Goal: Find specific page/section: Find specific page/section

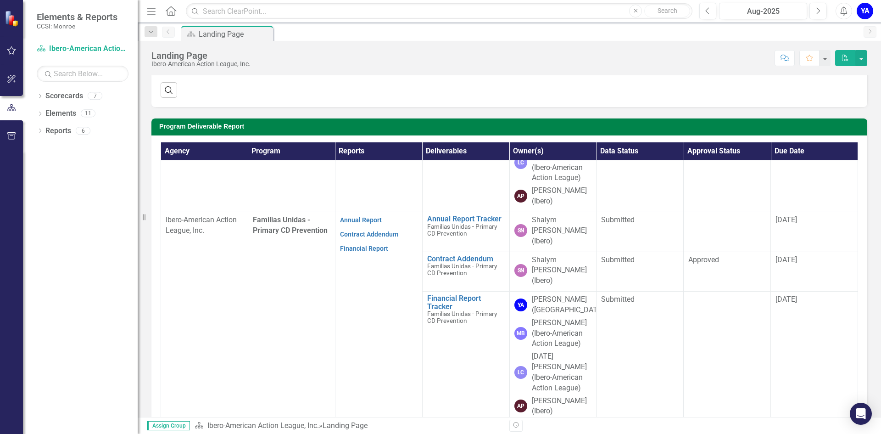
scroll to position [184, 0]
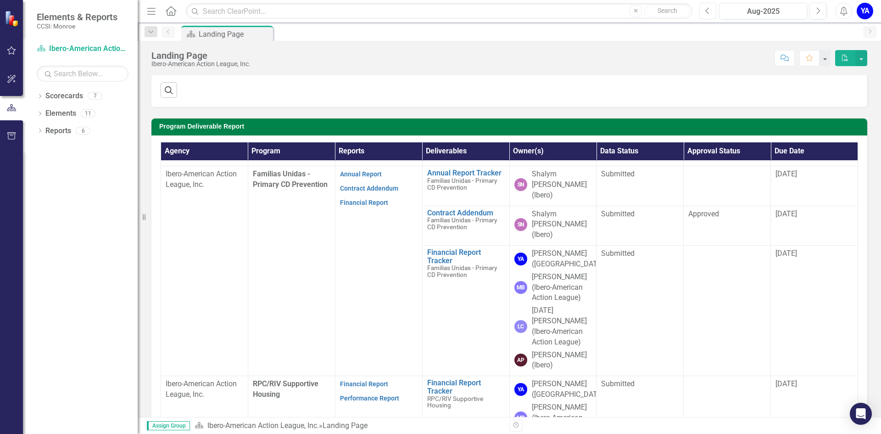
click at [708, 14] on icon "Previous" at bounding box center [707, 11] width 5 height 8
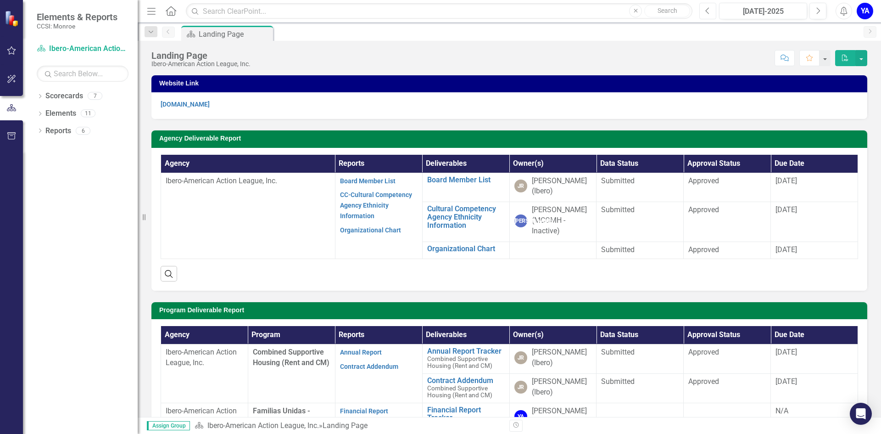
click at [708, 14] on icon "Previous" at bounding box center [707, 11] width 5 height 8
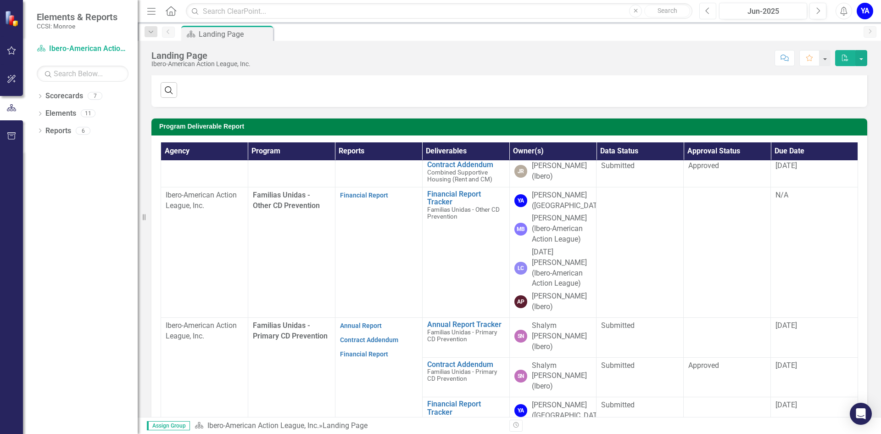
scroll to position [46, 0]
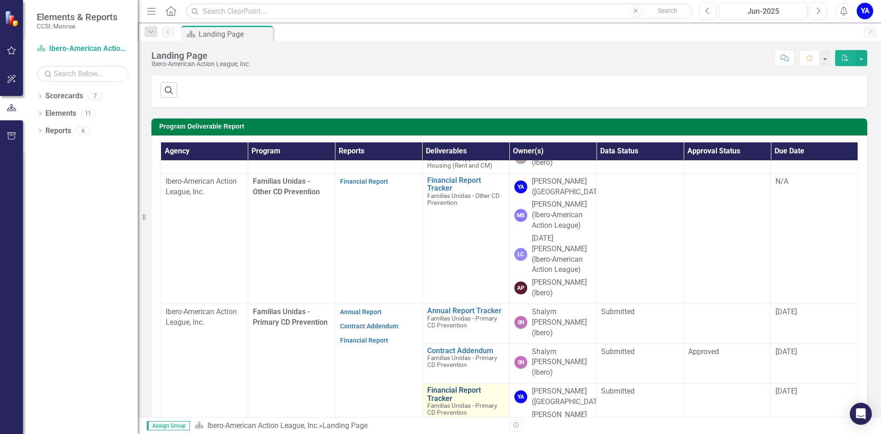
click at [443, 386] on link "Financial Report Tracker" at bounding box center [466, 394] width 78 height 16
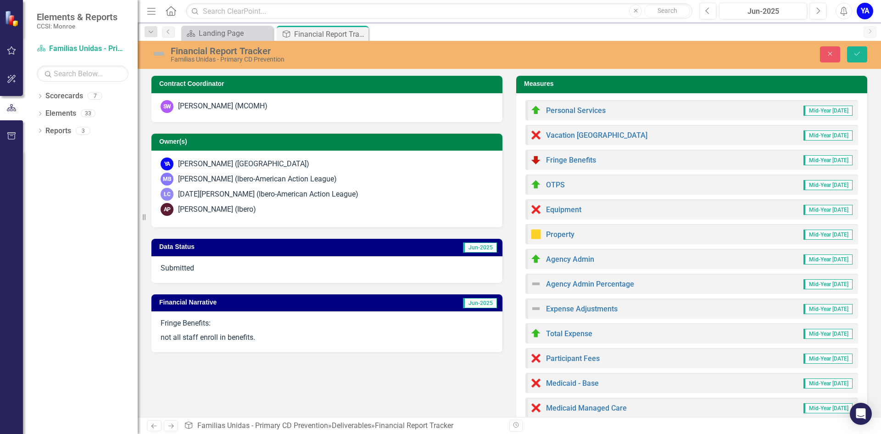
click at [809, 111] on span "Mid-Year [DATE]" at bounding box center [827, 111] width 49 height 10
click at [295, 36] on div "Financial Report Tracker" at bounding box center [318, 33] width 49 height 11
click at [296, 34] on div "Financial Report Tracker" at bounding box center [318, 33] width 49 height 11
click at [827, 110] on span "Mid-Year [DATE]" at bounding box center [827, 111] width 49 height 10
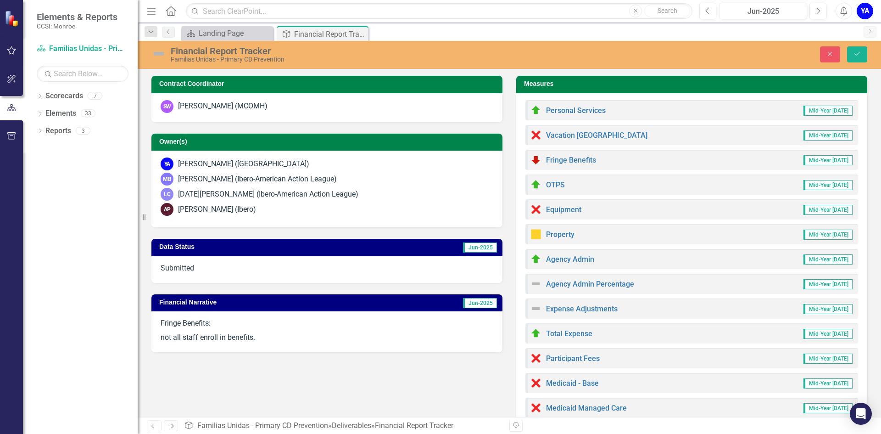
click at [168, 10] on icon at bounding box center [171, 11] width 11 height 10
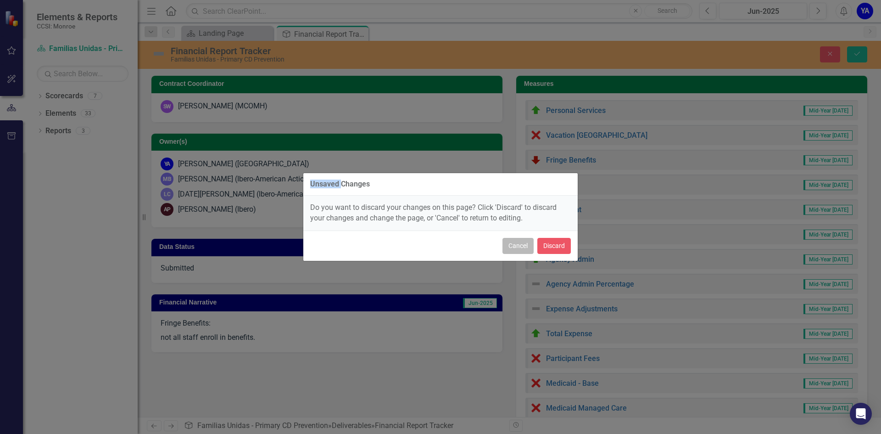
click at [520, 247] on button "Cancel" at bounding box center [517, 246] width 31 height 16
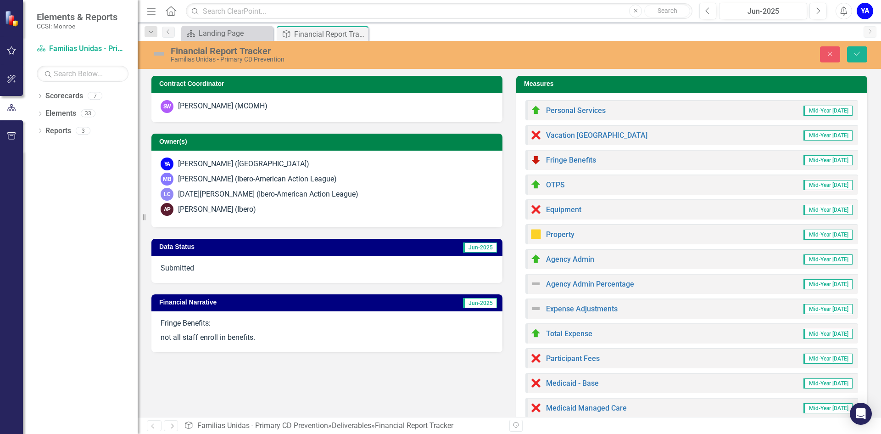
click at [150, 9] on icon "Menu" at bounding box center [151, 11] width 12 height 10
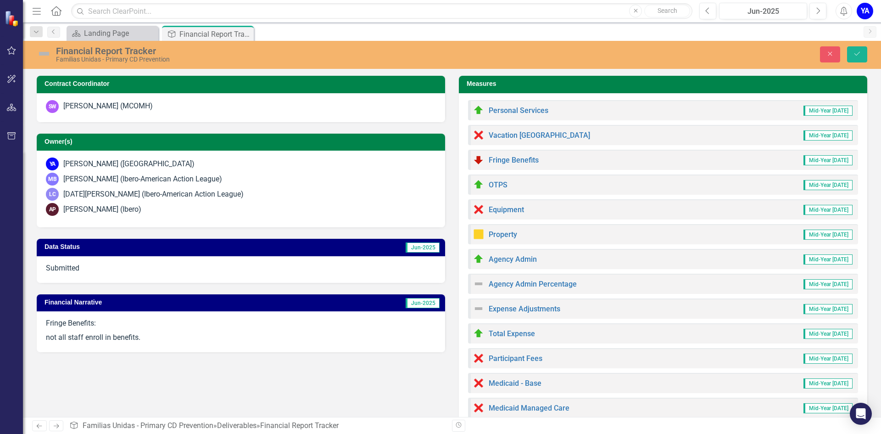
click at [36, 9] on icon "Menu" at bounding box center [37, 11] width 12 height 10
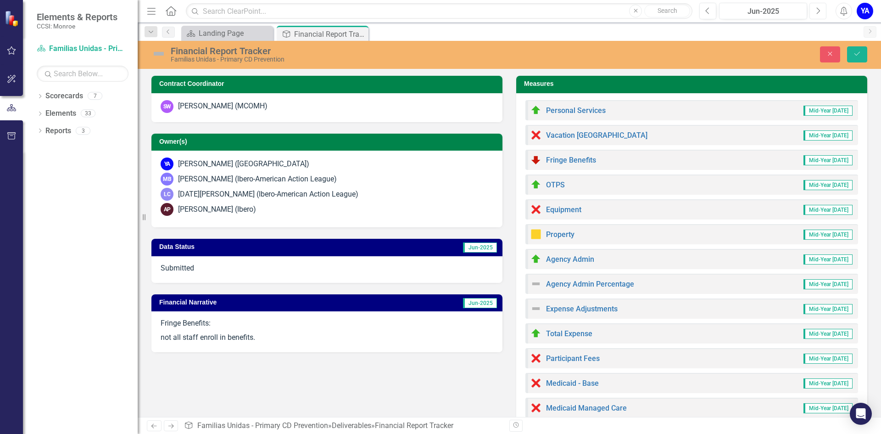
click at [816, 8] on icon "Next" at bounding box center [817, 11] width 5 height 8
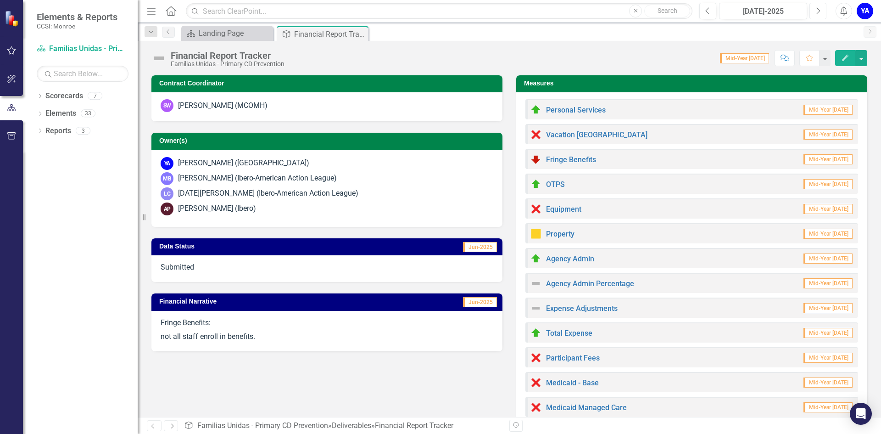
click at [816, 8] on icon "Next" at bounding box center [817, 11] width 5 height 8
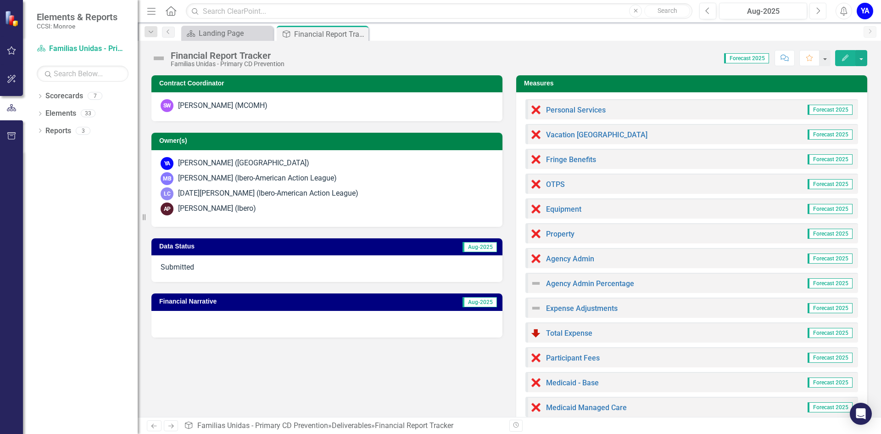
click at [816, 10] on icon "Next" at bounding box center [817, 11] width 5 height 8
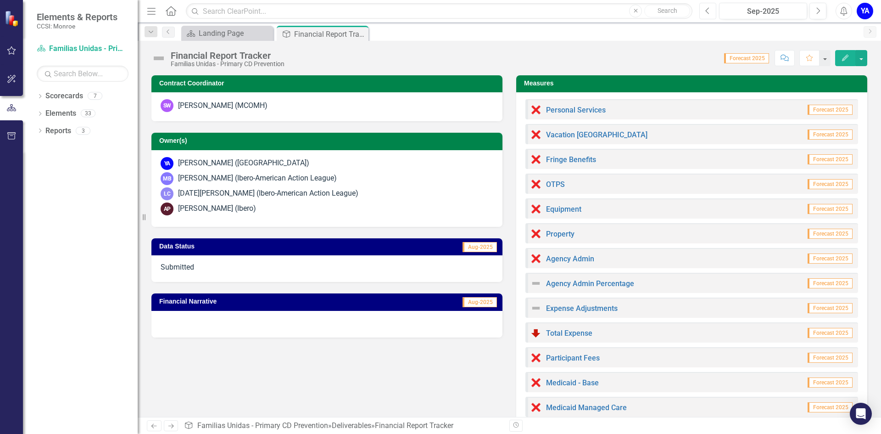
click at [711, 13] on button "Previous" at bounding box center [707, 11] width 17 height 17
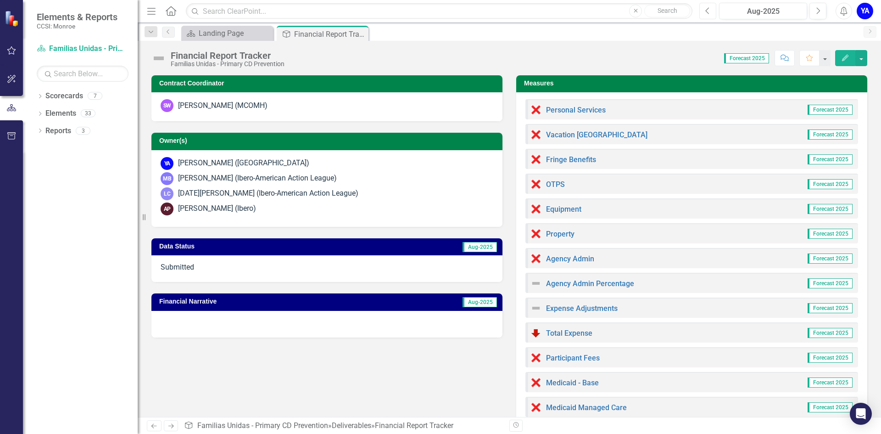
click at [711, 13] on button "Previous" at bounding box center [707, 11] width 17 height 17
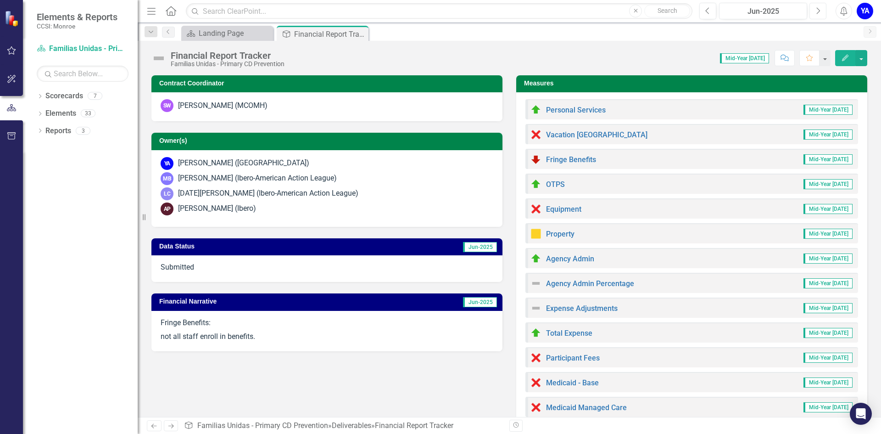
click at [818, 13] on icon "Next" at bounding box center [817, 11] width 5 height 8
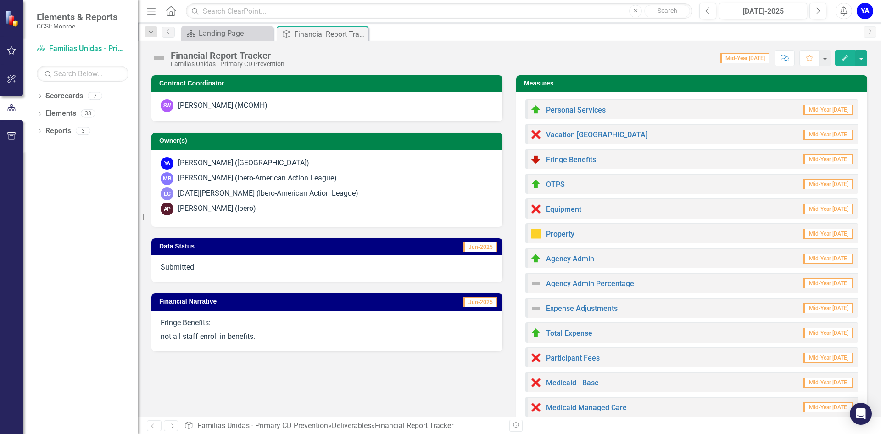
click at [152, 11] on icon "button" at bounding box center [151, 11] width 8 height 6
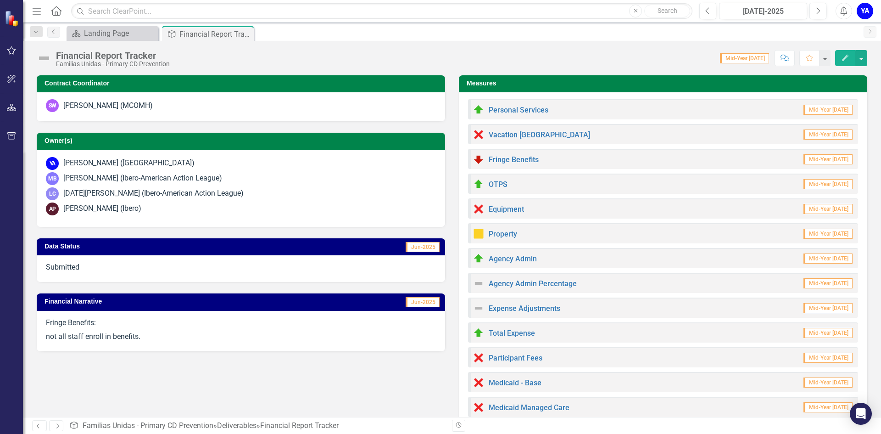
click at [56, 11] on icon "Home" at bounding box center [56, 11] width 12 height 10
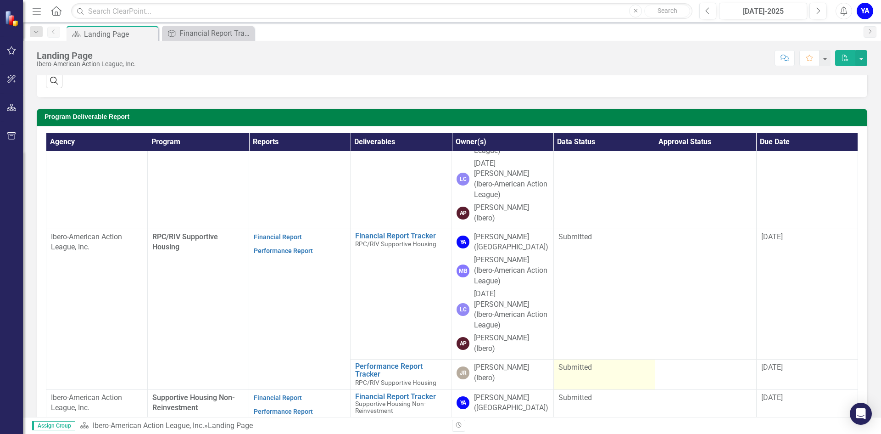
scroll to position [275, 0]
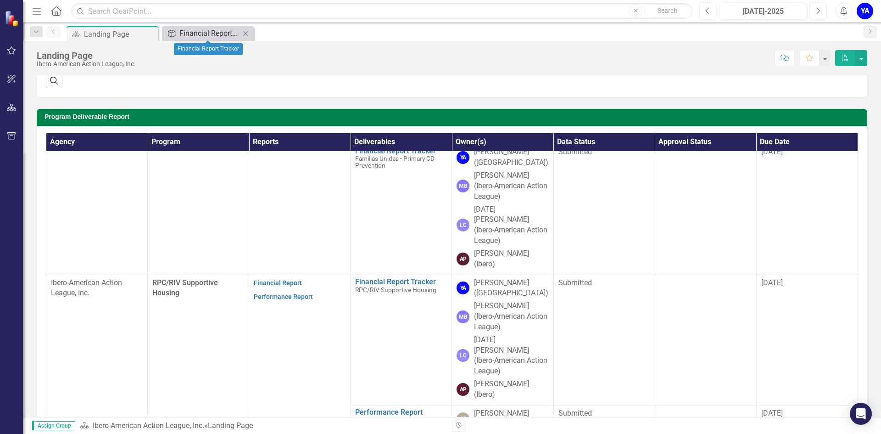
click at [196, 35] on div "Financial Report Tracker" at bounding box center [209, 33] width 61 height 11
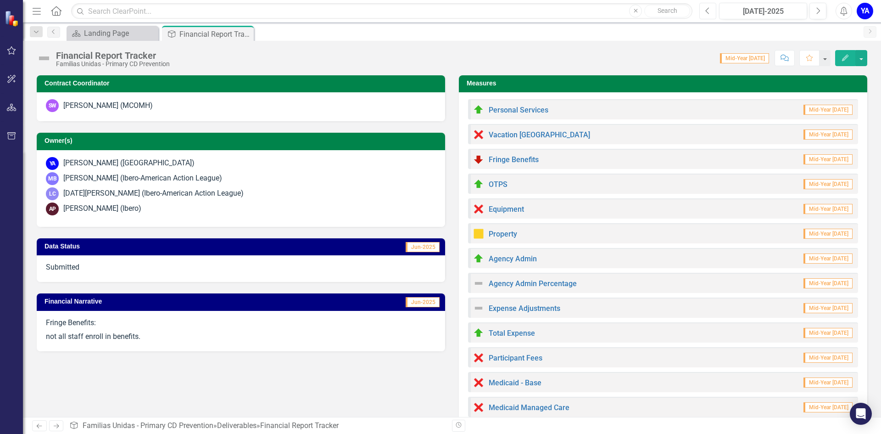
click at [707, 13] on icon "Previous" at bounding box center [707, 11] width 5 height 8
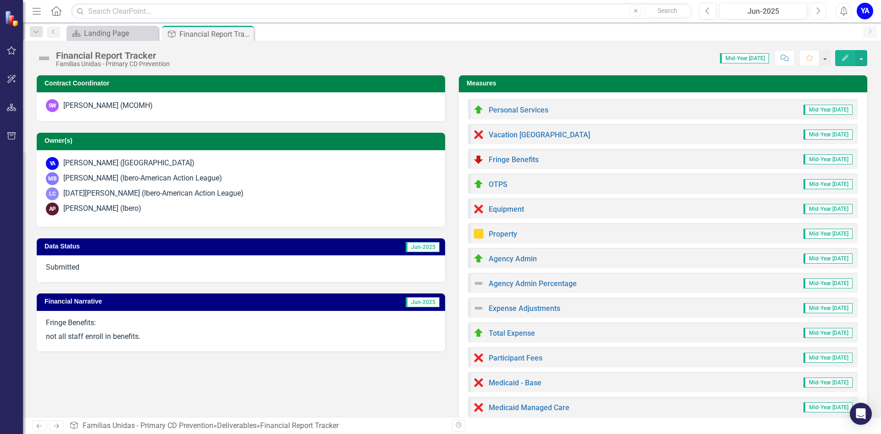
click at [816, 13] on icon "Next" at bounding box center [817, 11] width 5 height 8
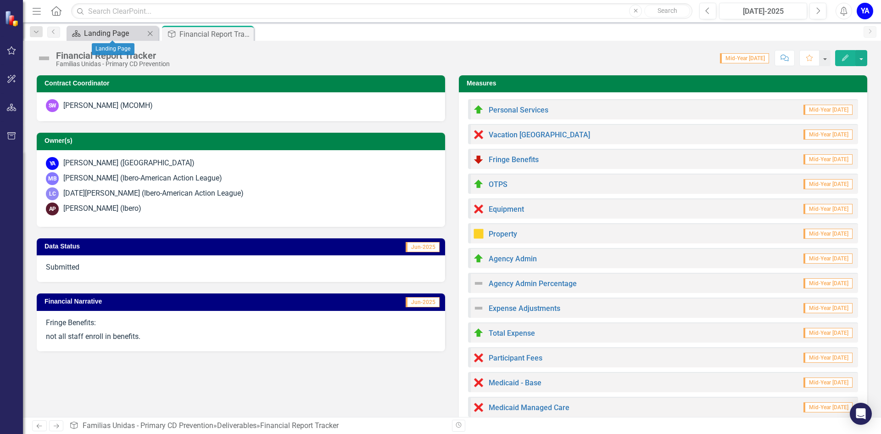
click at [104, 35] on div "Landing Page" at bounding box center [114, 33] width 61 height 11
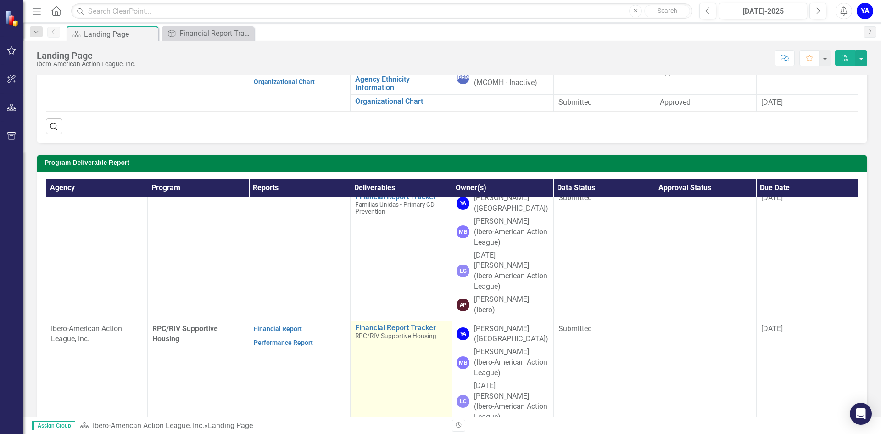
scroll to position [321, 0]
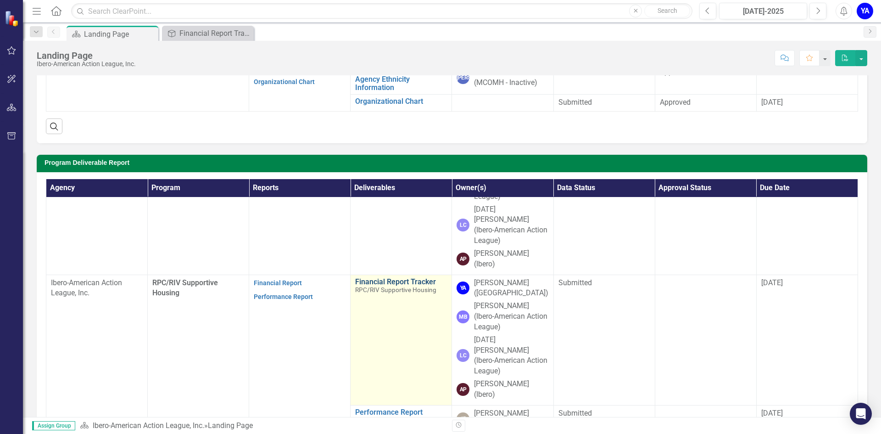
click at [413, 278] on link "Financial Report Tracker" at bounding box center [401, 282] width 92 height 8
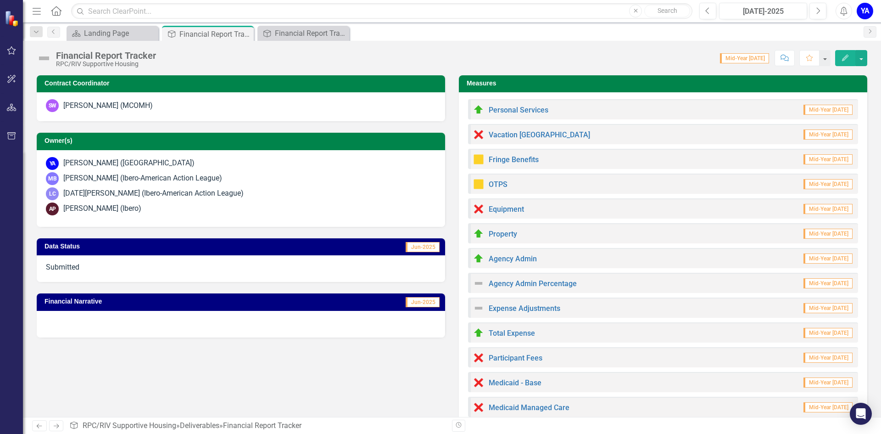
click at [731, 57] on span "Mid-Year [DATE]" at bounding box center [744, 58] width 49 height 10
click at [56, 32] on icon "Previous" at bounding box center [53, 32] width 7 height 6
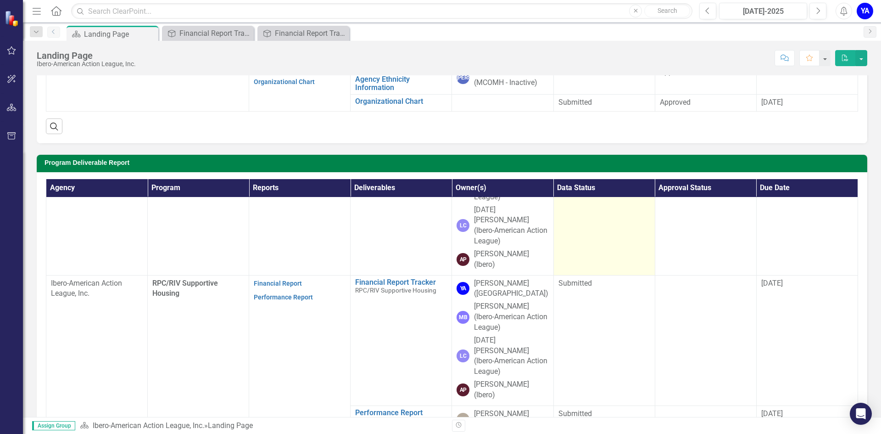
scroll to position [321, 0]
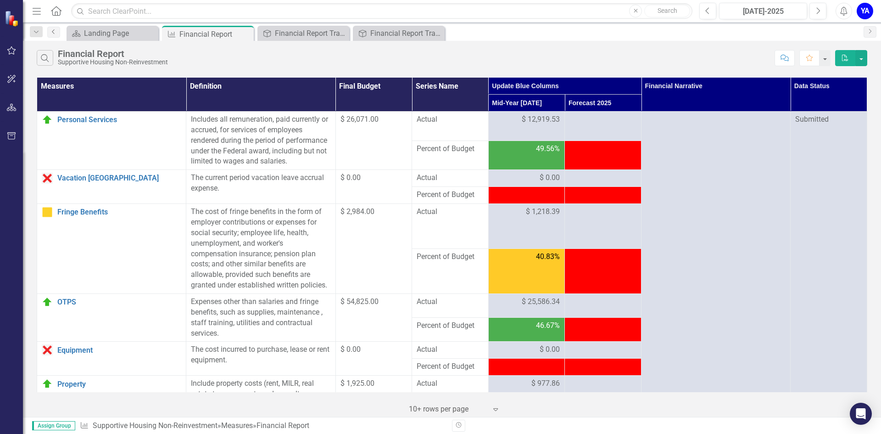
click at [50, 32] on icon "Previous" at bounding box center [53, 32] width 7 height 6
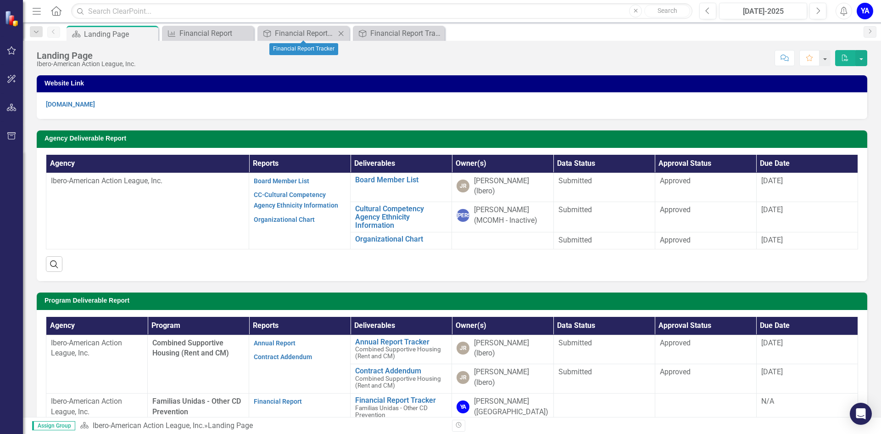
click at [340, 32] on icon at bounding box center [341, 33] width 5 height 5
click at [341, 32] on icon "Close" at bounding box center [340, 33] width 9 height 7
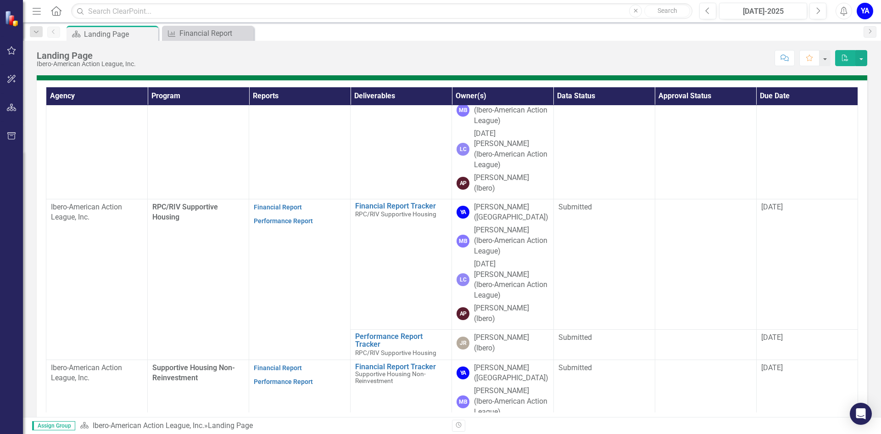
scroll to position [321, 0]
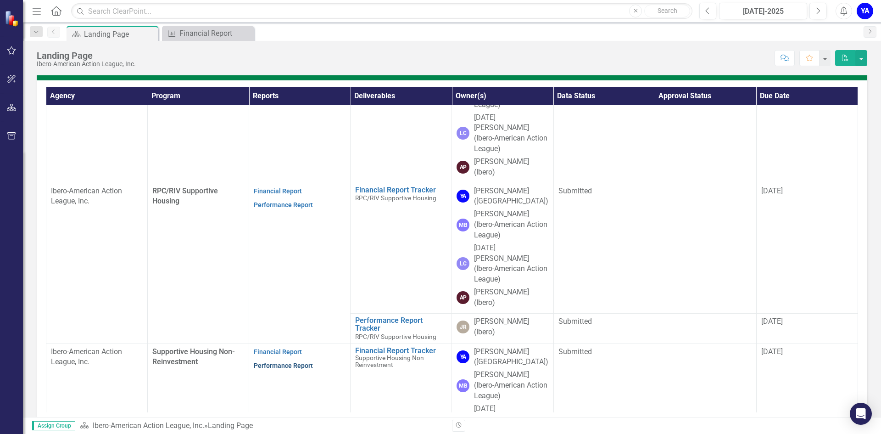
click at [255, 362] on link "Performance Report" at bounding box center [283, 365] width 59 height 7
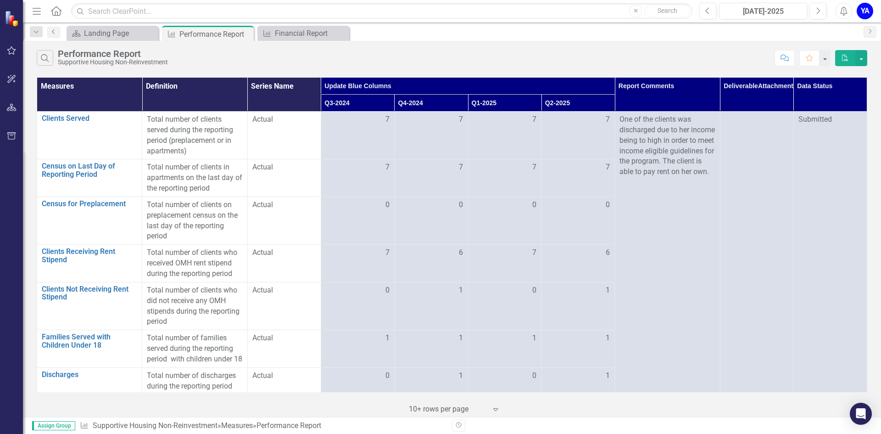
click at [55, 33] on icon "Previous" at bounding box center [53, 32] width 7 height 6
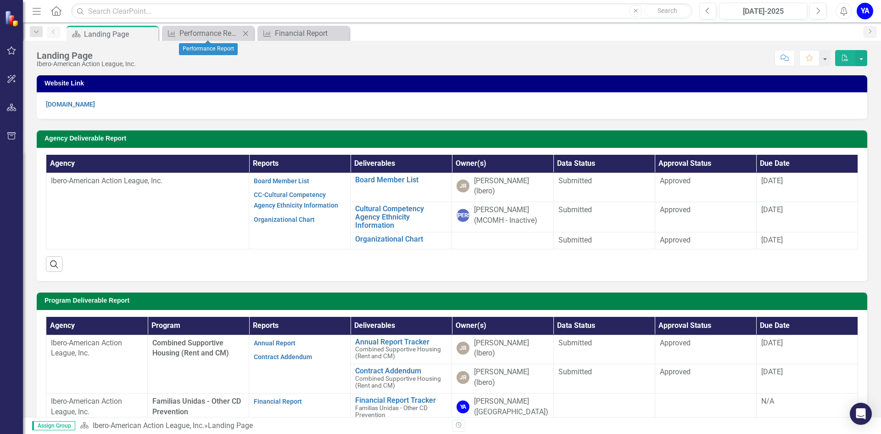
click at [245, 33] on icon "Close" at bounding box center [245, 33] width 9 height 7
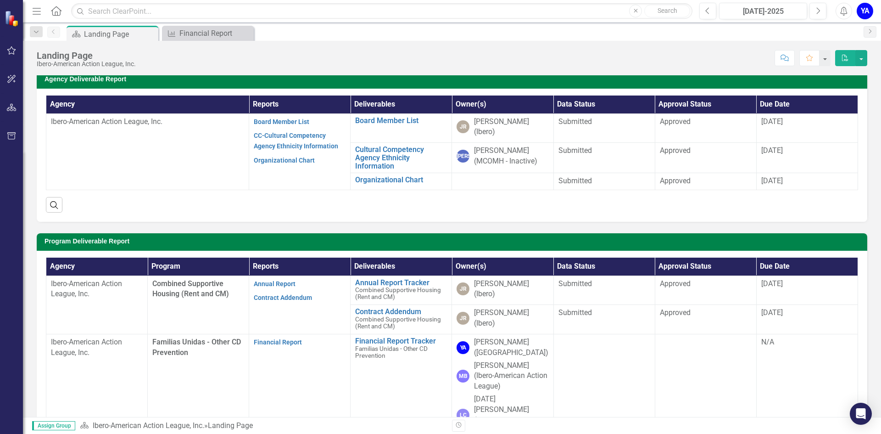
scroll to position [46, 0]
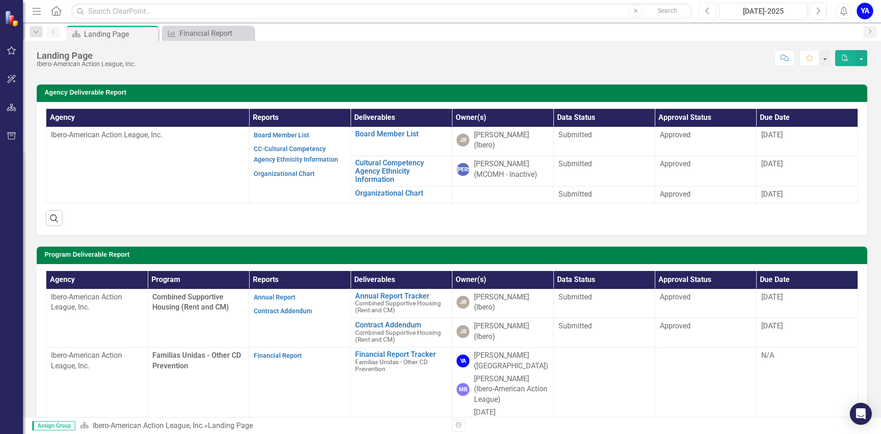
click at [706, 12] on icon "Previous" at bounding box center [707, 11] width 5 height 8
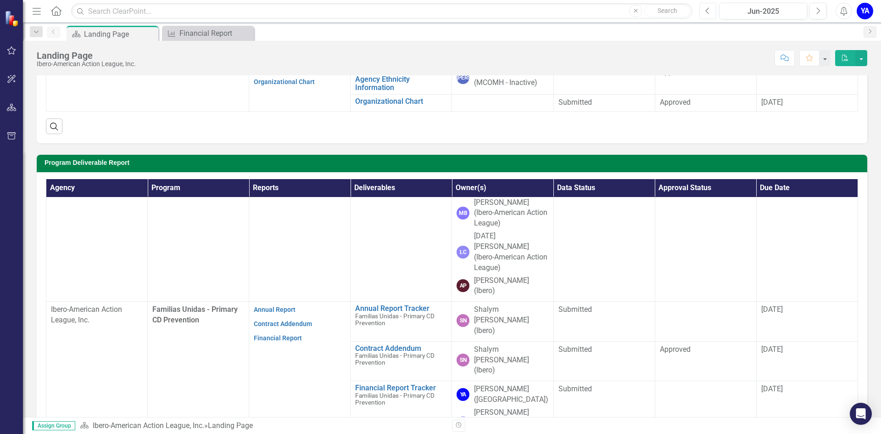
scroll to position [92, 0]
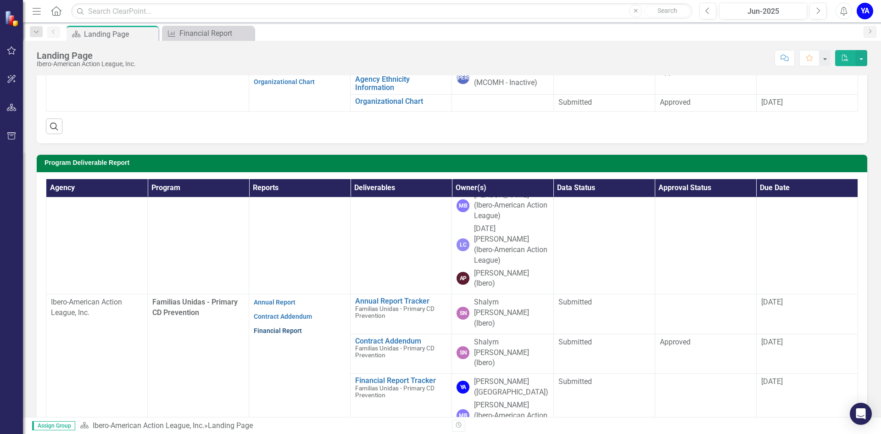
click at [287, 327] on link "Financial Report" at bounding box center [278, 330] width 48 height 7
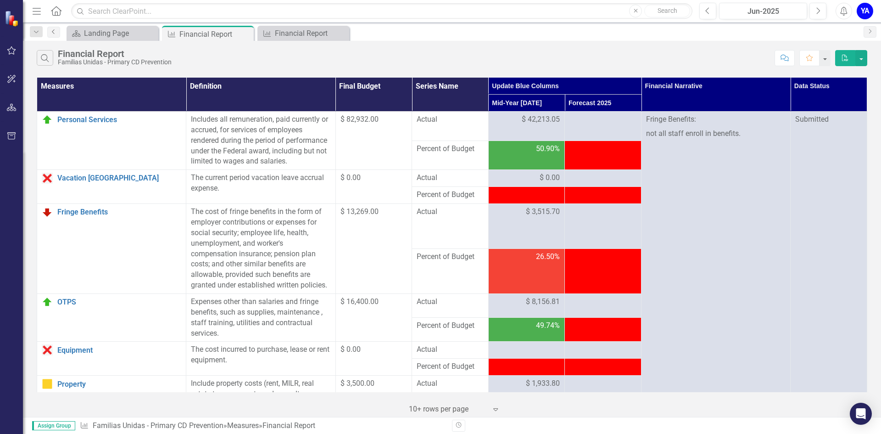
click at [53, 31] on icon at bounding box center [53, 31] width 2 height 5
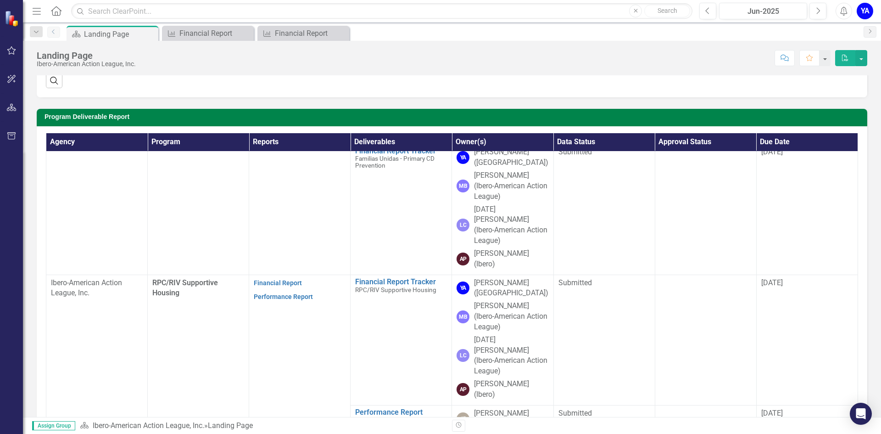
scroll to position [321, 0]
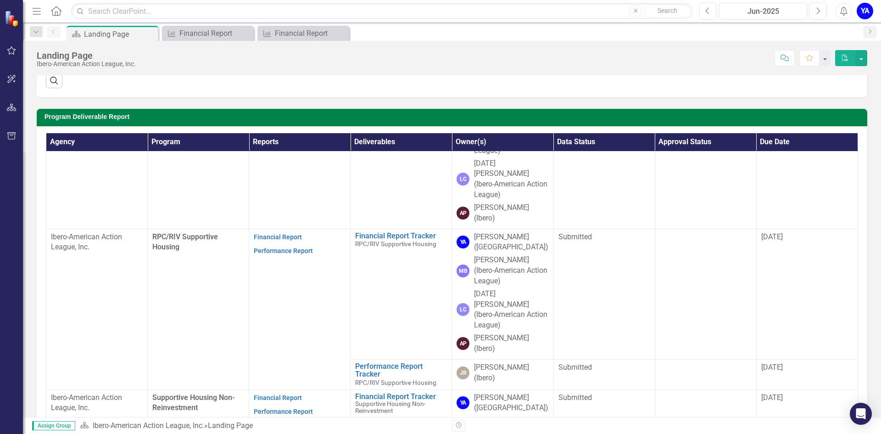
click at [369, 75] on div "Search" at bounding box center [452, 77] width 812 height 22
click at [356, 107] on div "Program Deliverable Report Agency Program Reports Deliverables Owner(s) Data St…" at bounding box center [452, 293] width 844 height 392
click at [104, 229] on td "Ibero-American Action League, Inc." at bounding box center [96, 309] width 101 height 161
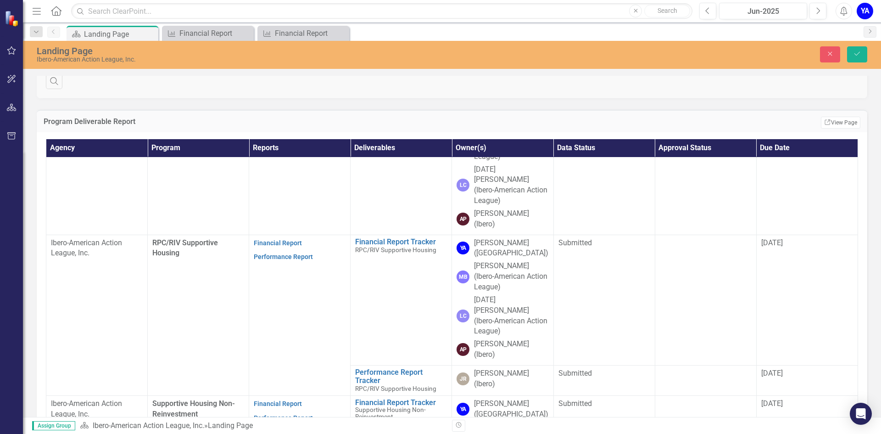
click at [436, 117] on td "Program Deliverable Report" at bounding box center [324, 123] width 561 height 12
click at [54, 33] on icon "Previous" at bounding box center [53, 32] width 7 height 6
click at [490, 111] on div "Program Deliverable Report Edit Report Select Report Link View Page" at bounding box center [452, 121] width 831 height 22
click at [836, 58] on button "Close" at bounding box center [830, 54] width 20 height 16
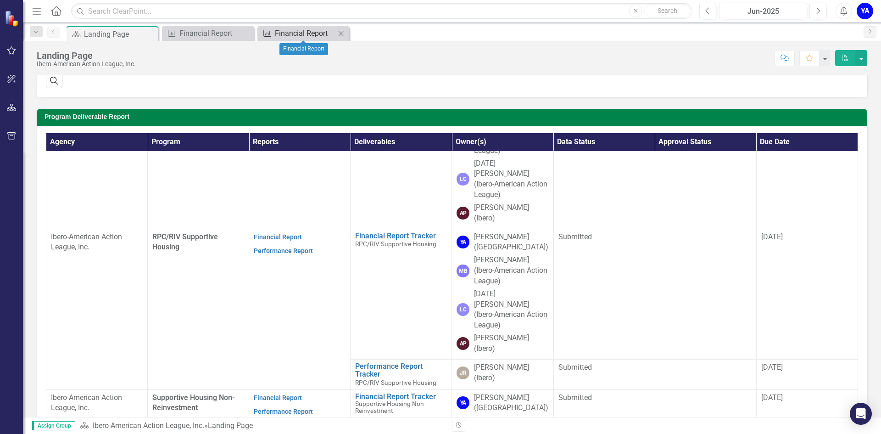
click at [301, 35] on div "Financial Report" at bounding box center [305, 33] width 61 height 11
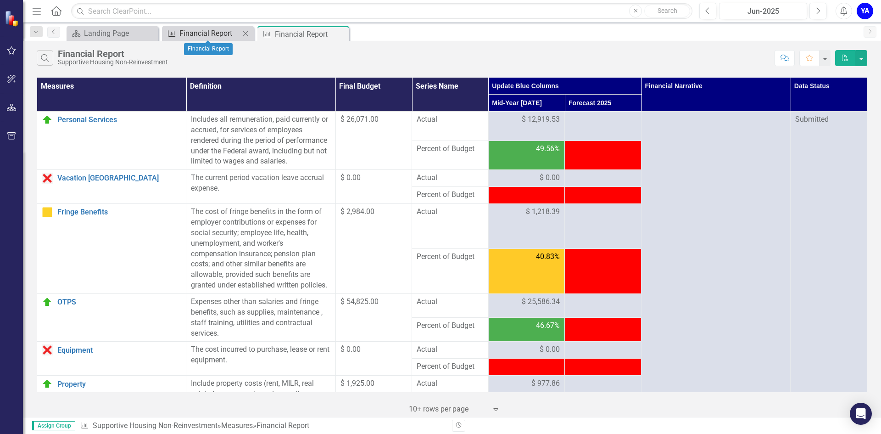
click at [218, 35] on div "Financial Report" at bounding box center [209, 33] width 61 height 11
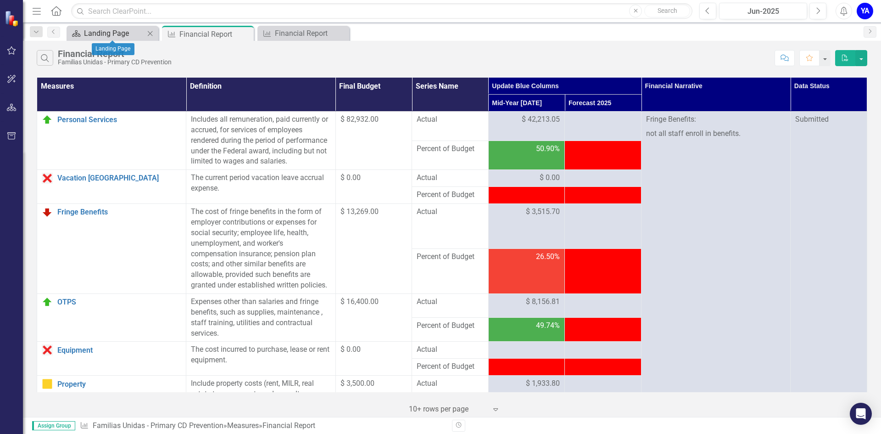
click at [136, 32] on div "Landing Page" at bounding box center [114, 33] width 61 height 11
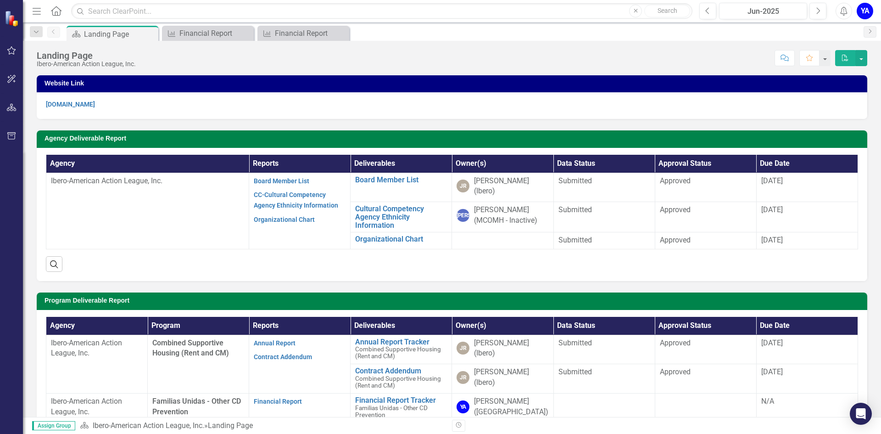
click at [336, 104] on p "[DOMAIN_NAME]" at bounding box center [452, 104] width 812 height 11
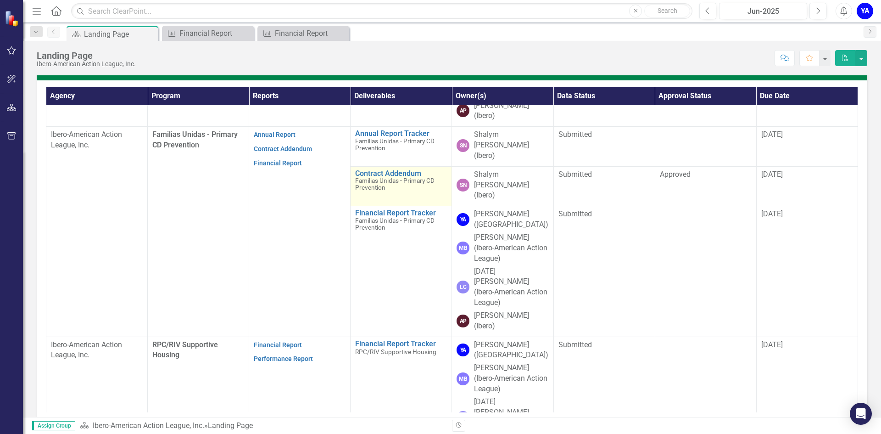
scroll to position [184, 0]
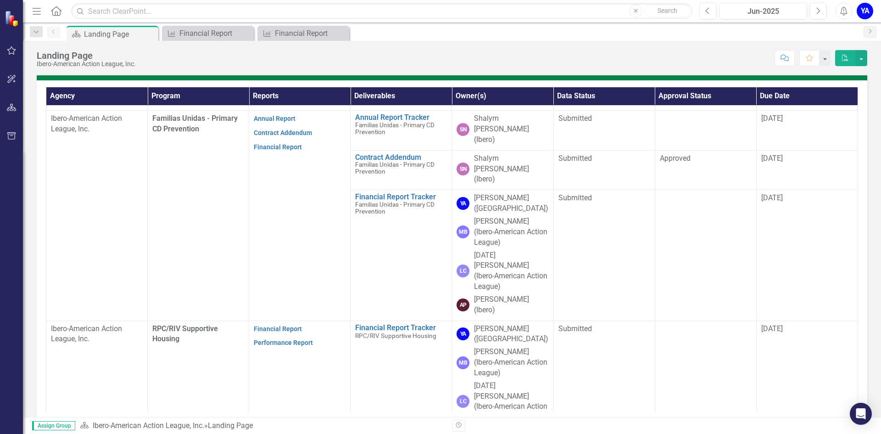
click at [866, 11] on div "YA" at bounding box center [865, 11] width 17 height 17
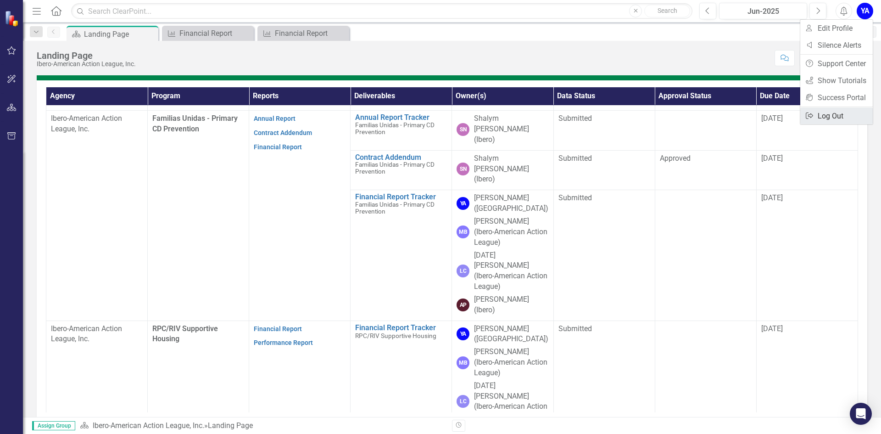
click at [835, 122] on link "Logout Log Out" at bounding box center [836, 115] width 73 height 17
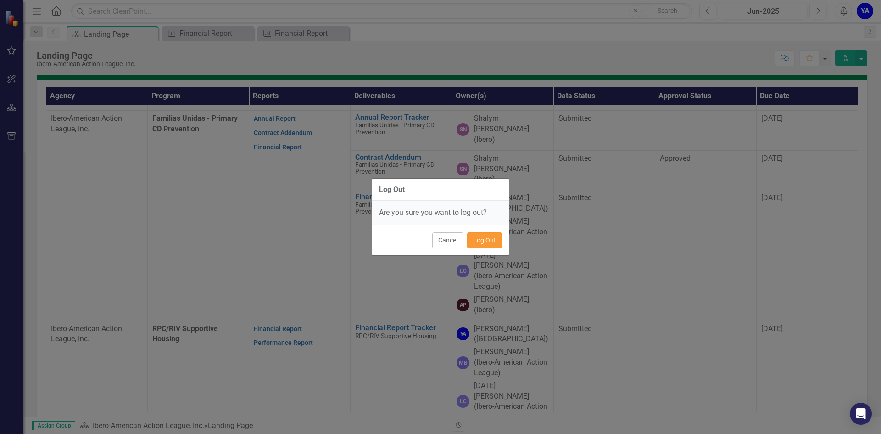
click at [480, 245] on button "Log Out" at bounding box center [484, 240] width 35 height 16
